Goal: Task Accomplishment & Management: Use online tool/utility

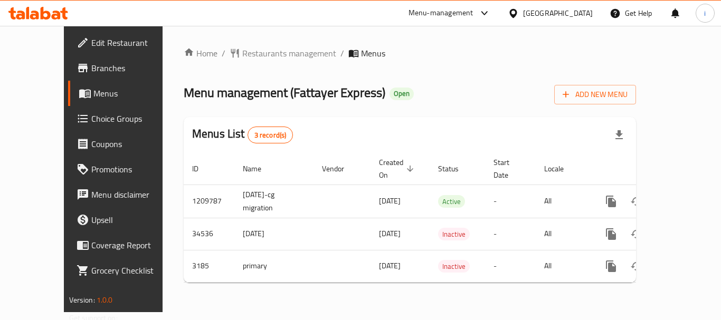
click at [91, 125] on span "Choice Groups" at bounding box center [133, 118] width 84 height 13
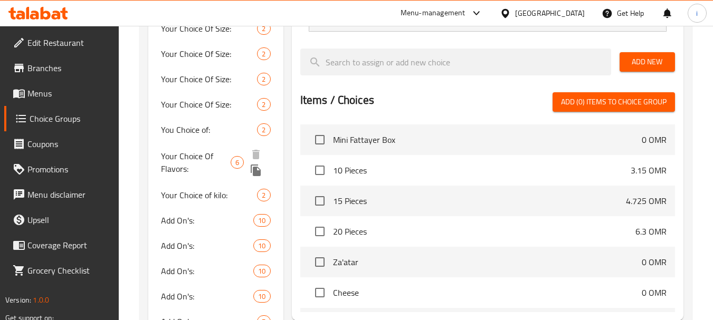
scroll to position [369, 0]
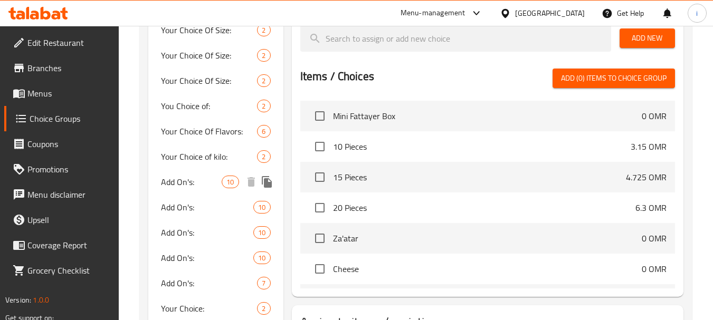
click at [175, 185] on span "Add On's:" at bounding box center [191, 182] width 61 height 13
type input "Add On's:"
type input "إضافات:"
type input "0"
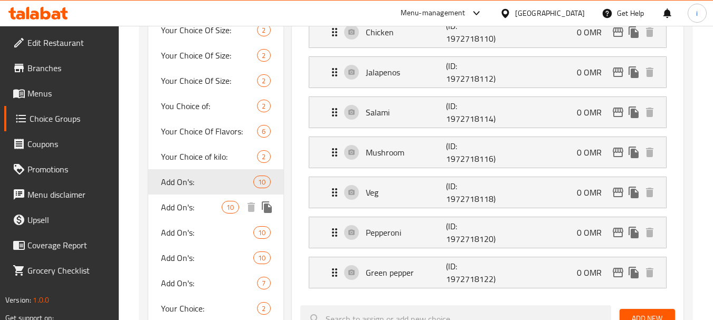
click at [206, 208] on span "Add On's:" at bounding box center [191, 207] width 61 height 13
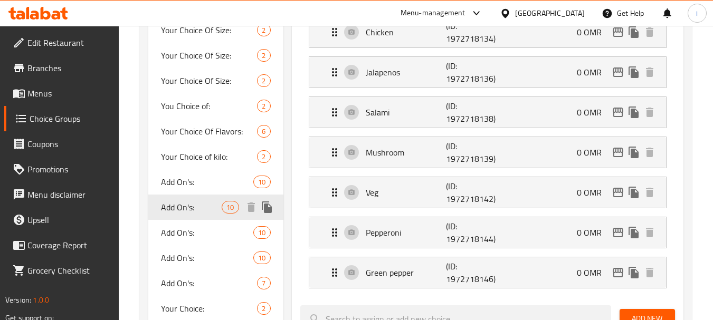
type input "7"
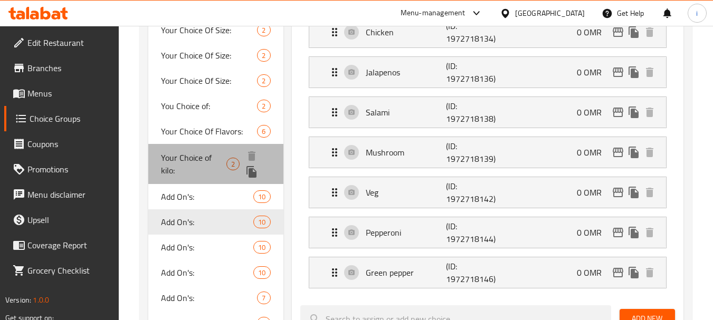
click at [213, 166] on span "Your Choice of kilo:" at bounding box center [193, 163] width 65 height 25
type input "Your Choice of kilo:"
type input "اختيارك للكيلو:"
type input "1"
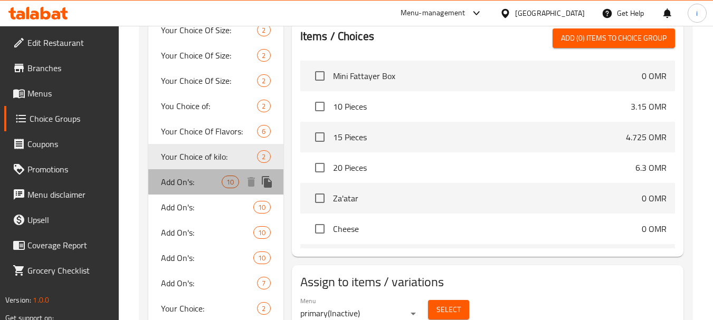
click at [196, 185] on span "Add On's:" at bounding box center [191, 182] width 61 height 13
type input "Add On's:"
type input "إضافات:"
type input "0"
type input "10"
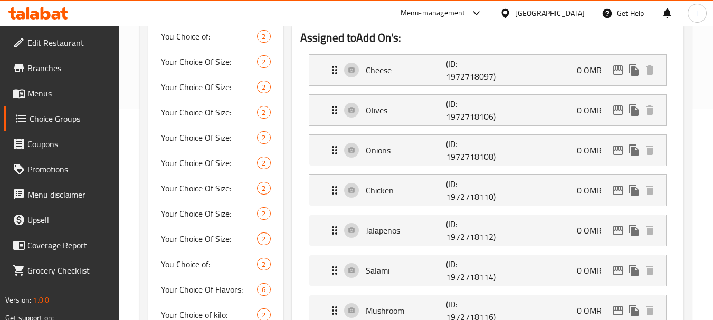
scroll to position [53, 0]
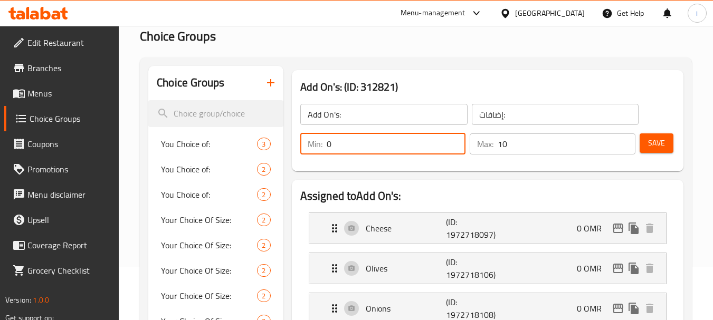
click at [421, 140] on input "0" at bounding box center [396, 144] width 139 height 21
type input "0"
click at [452, 90] on h3 "Add On's: (ID: 312821)" at bounding box center [487, 87] width 375 height 17
